Goal: Find specific page/section: Find specific page/section

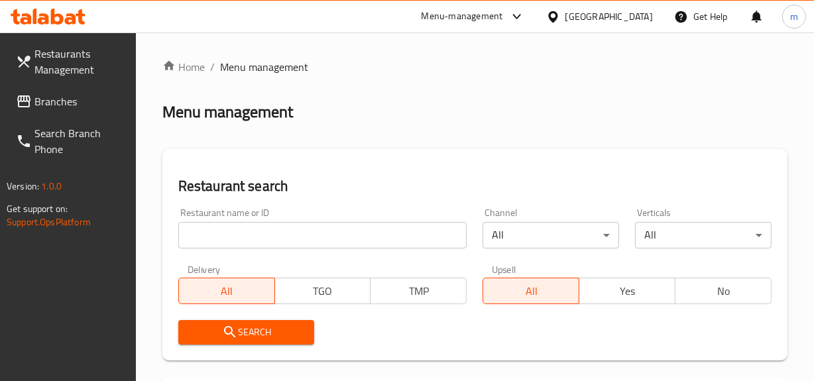
drag, startPoint x: 56, startPoint y: 105, endPoint x: 111, endPoint y: 117, distance: 56.1
click at [56, 105] on span "Branches" at bounding box center [79, 101] width 91 height 16
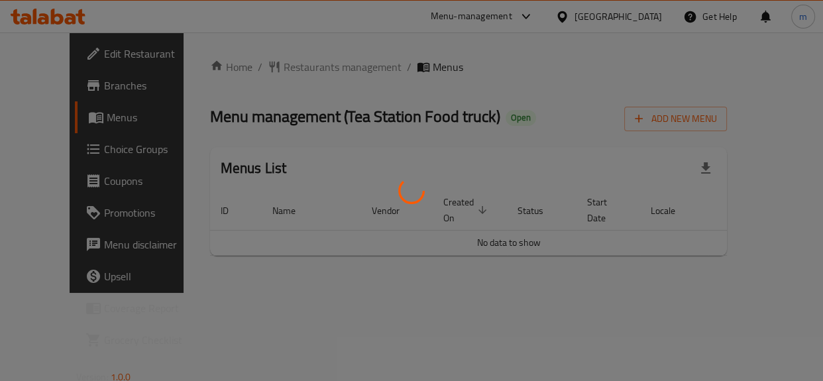
click at [294, 61] on div at bounding box center [411, 190] width 823 height 381
click at [298, 64] on div at bounding box center [411, 190] width 823 height 381
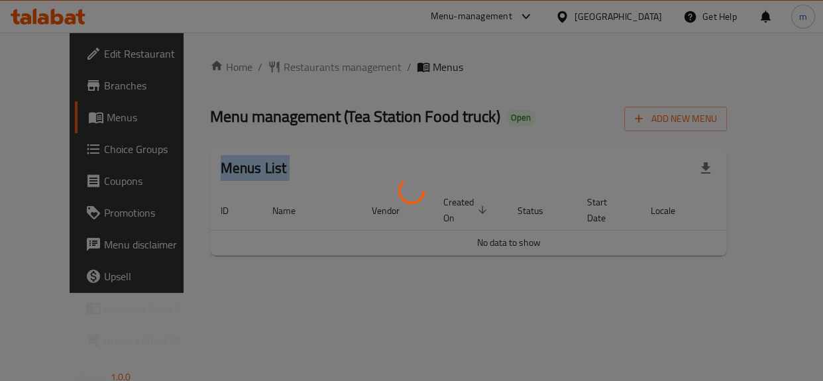
click at [298, 64] on div at bounding box center [411, 190] width 823 height 381
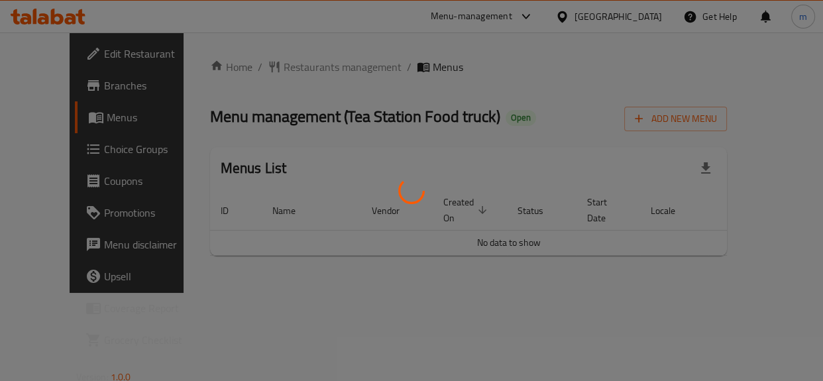
click at [298, 64] on div at bounding box center [411, 190] width 823 height 381
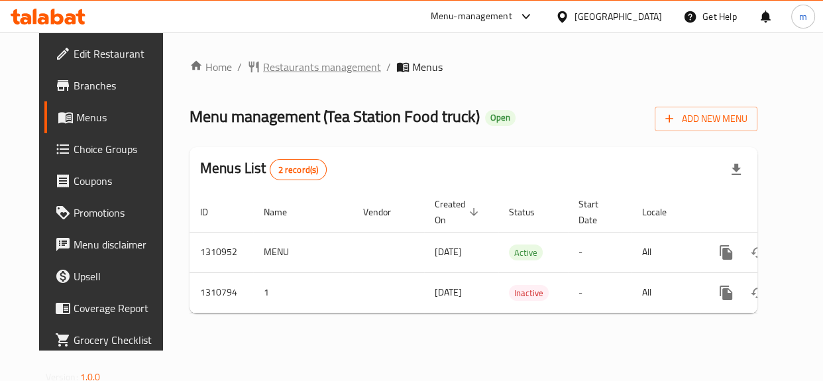
click at [279, 74] on span "Restaurants management" at bounding box center [322, 67] width 118 height 16
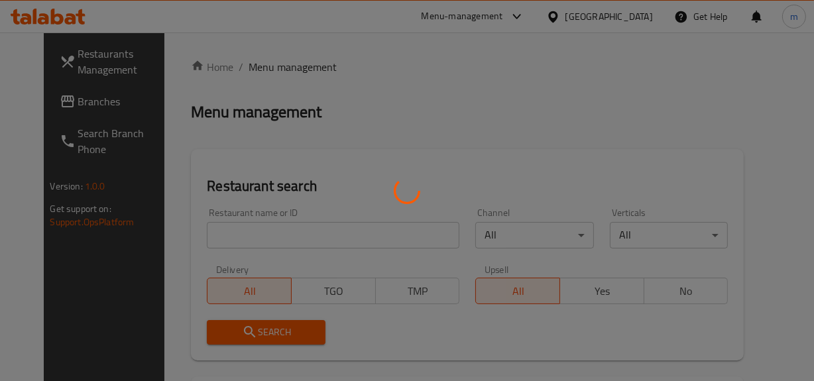
click at [301, 233] on div at bounding box center [407, 190] width 814 height 381
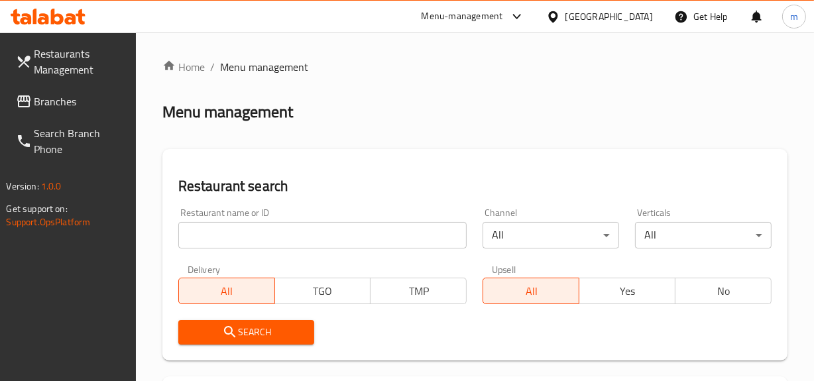
click at [301, 233] on input "search" at bounding box center [322, 235] width 289 height 27
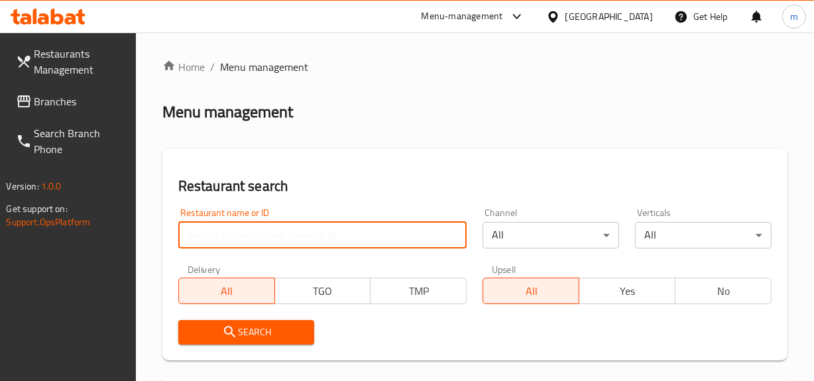
paste input "705607"
type input "705607"
click button "Search" at bounding box center [246, 332] width 137 height 25
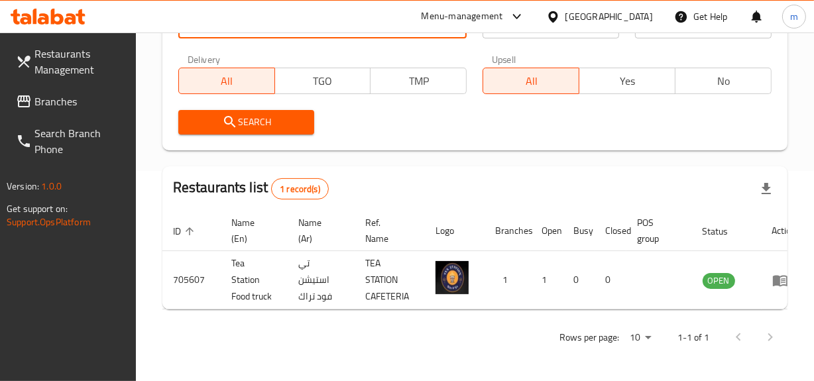
scroll to position [0, 19]
